Goal: Navigation & Orientation: Go to known website

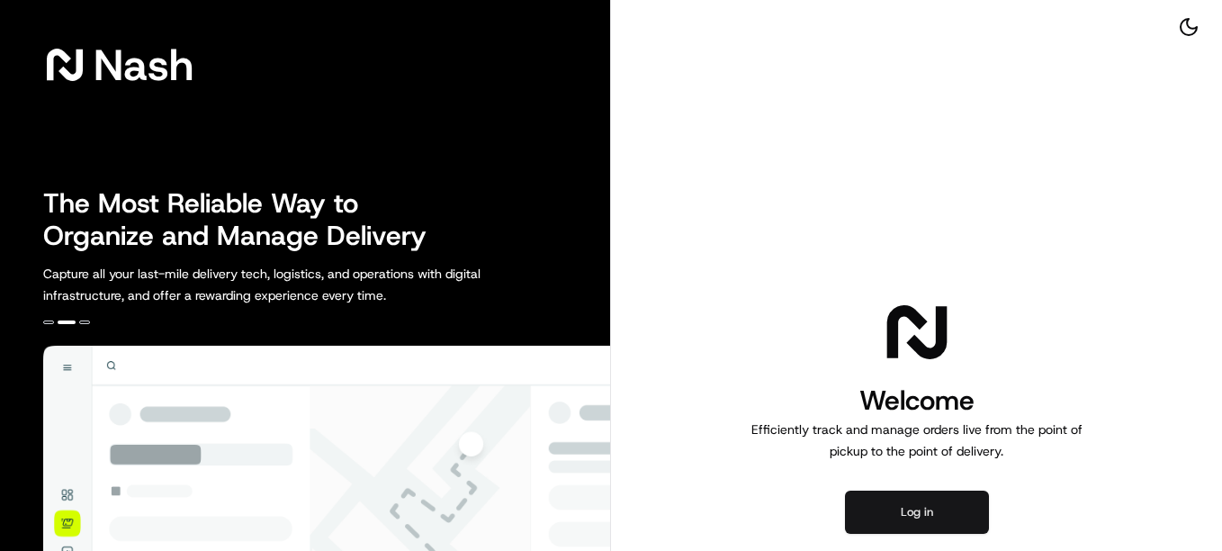
click at [920, 517] on button "Log in" at bounding box center [917, 511] width 144 height 43
